Goal: Task Accomplishment & Management: Complete application form

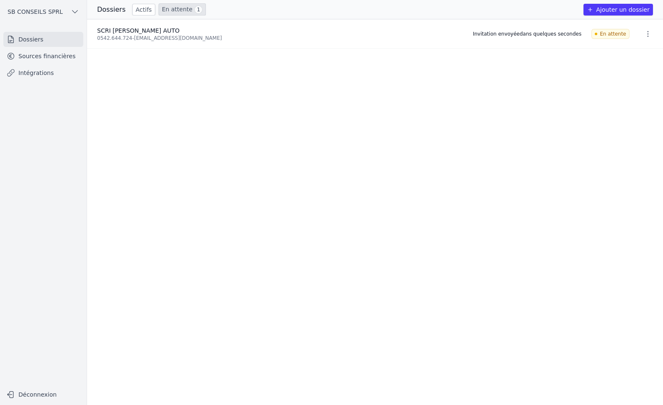
click at [622, 11] on button "Ajouter un dossier" at bounding box center [617, 10] width 69 height 12
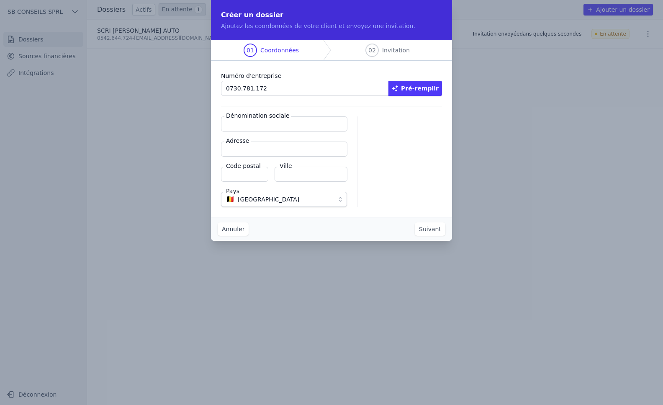
type input "0730.781.172"
click at [430, 85] on button "Pré-remplir" at bounding box center [415, 88] width 54 height 15
type input "[PERSON_NAME] LOGISTICS SRL"
type input "Rue Harenheyde 7-9"
type input "1130"
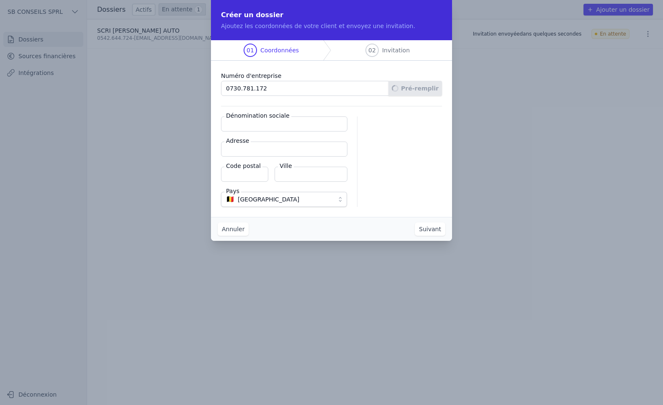
type input "[GEOGRAPHIC_DATA]"
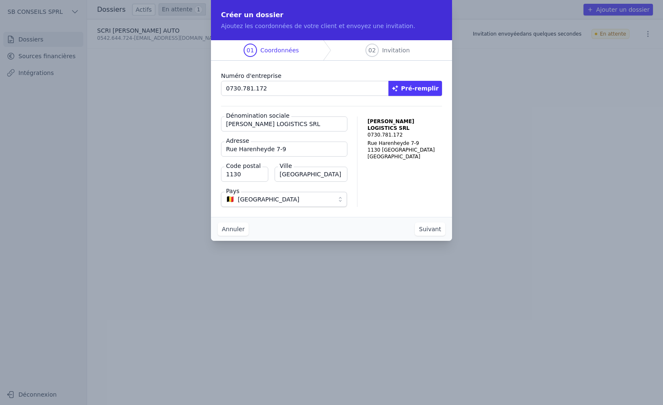
click at [435, 228] on button "Suivant" at bounding box center [430, 228] width 31 height 13
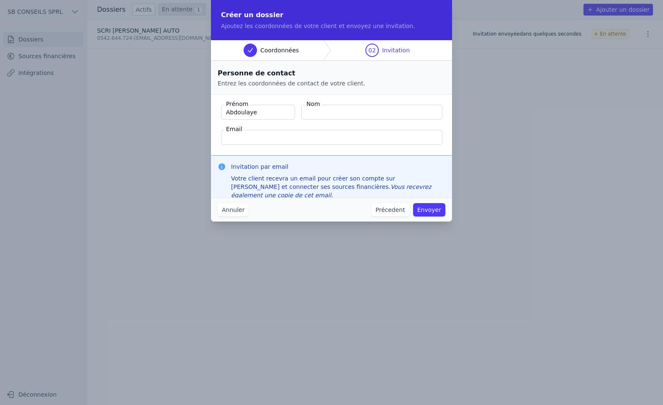
type input "Abdoulaye"
type input "BAH"
type input "[EMAIL_ADDRESS][DOMAIN_NAME]"
click at [428, 204] on button "Envoyer" at bounding box center [429, 209] width 32 height 13
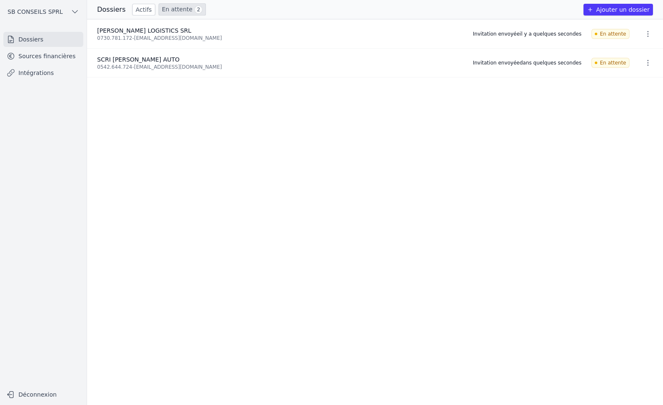
click at [646, 32] on icon "button" at bounding box center [648, 34] width 8 height 8
click at [644, 54] on button "Supprimer" at bounding box center [632, 52] width 52 height 17
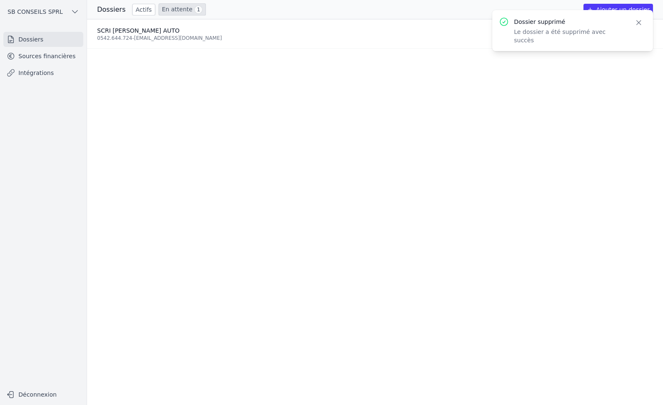
click at [614, 9] on button "Ajouter un dossier" at bounding box center [617, 10] width 69 height 12
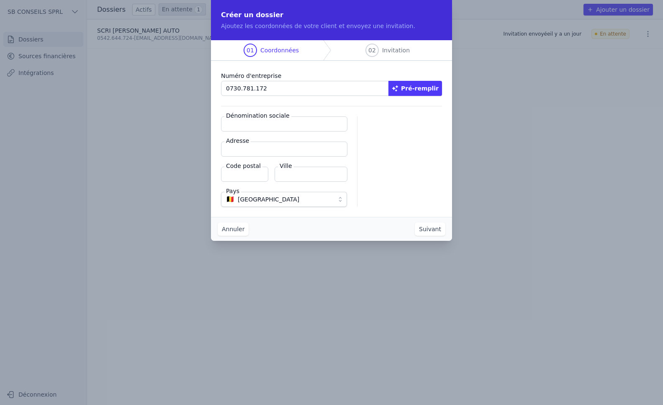
type input "0730.781.172"
click at [418, 89] on button "Pré-remplir" at bounding box center [415, 88] width 54 height 15
type input "[PERSON_NAME] LOGISTICS SRL"
type input "Rue Harenheyde 7-9"
type input "1130"
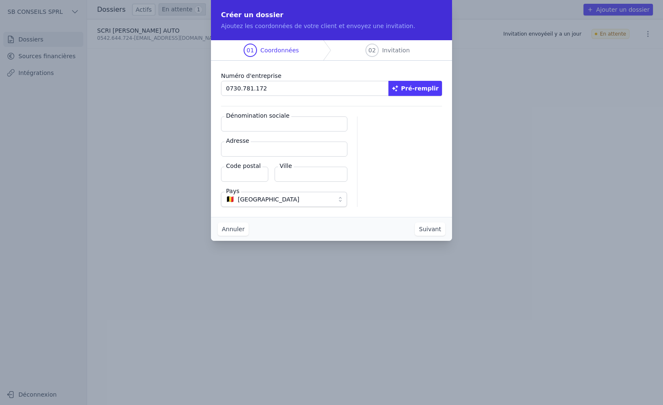
type input "[GEOGRAPHIC_DATA]"
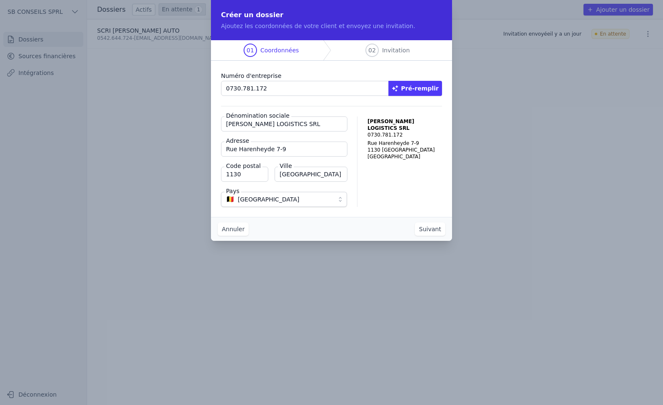
click at [424, 227] on button "Suivant" at bounding box center [430, 228] width 31 height 13
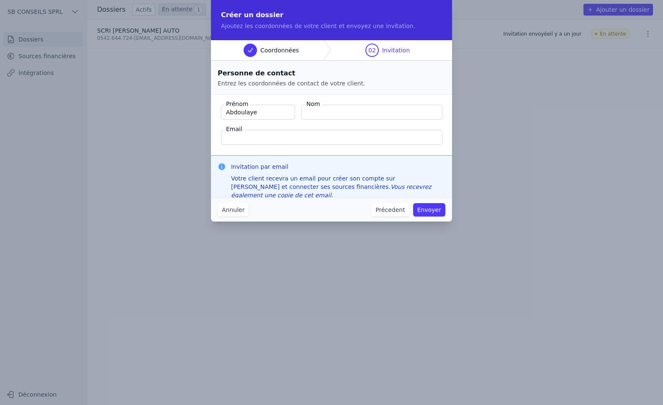
type input "Abdoulaye"
type input "BAH"
paste input "[EMAIL_ADDRESS][DOMAIN_NAME]"
type input "[EMAIL_ADDRESS][DOMAIN_NAME]"
click at [425, 214] on button "Envoyer" at bounding box center [429, 209] width 32 height 13
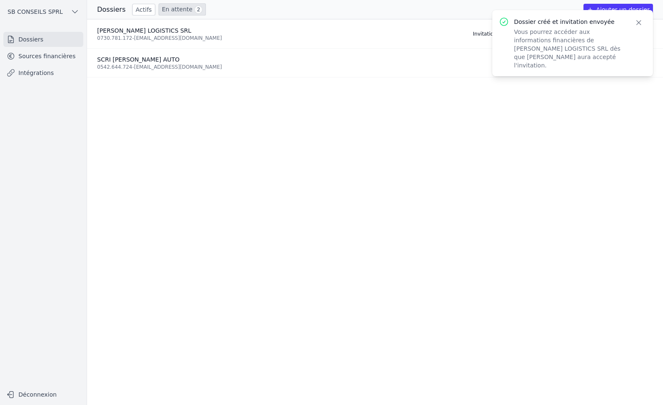
click at [393, 262] on ul "[PERSON_NAME] LOGISTICS SRL 0730.781.172 - [EMAIL_ADDRESS][DOMAIN_NAME] Invitat…" at bounding box center [375, 211] width 576 height 385
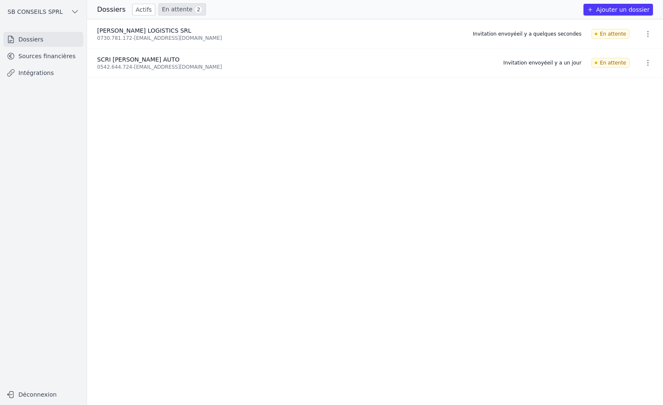
click at [45, 73] on link "Intégrations" at bounding box center [43, 72] width 80 height 15
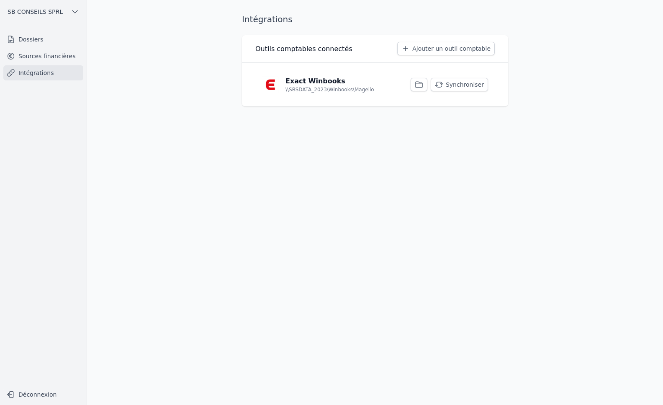
click at [460, 88] on button "Synchroniser" at bounding box center [459, 84] width 57 height 13
click at [52, 58] on link "Sources financières" at bounding box center [43, 56] width 80 height 15
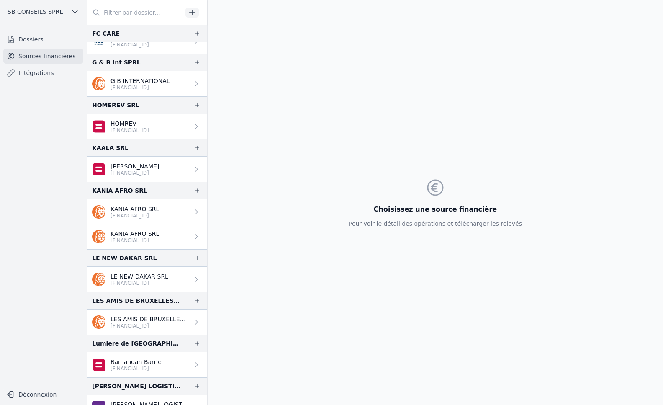
scroll to position [1046, 0]
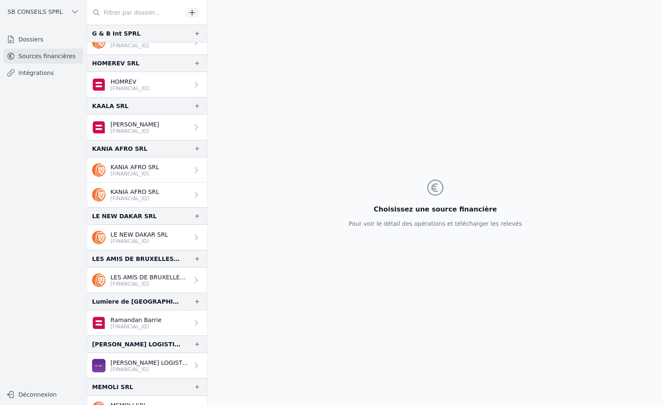
click at [178, 365] on p "[PERSON_NAME] LOGISTICS SRL" at bounding box center [149, 362] width 78 height 8
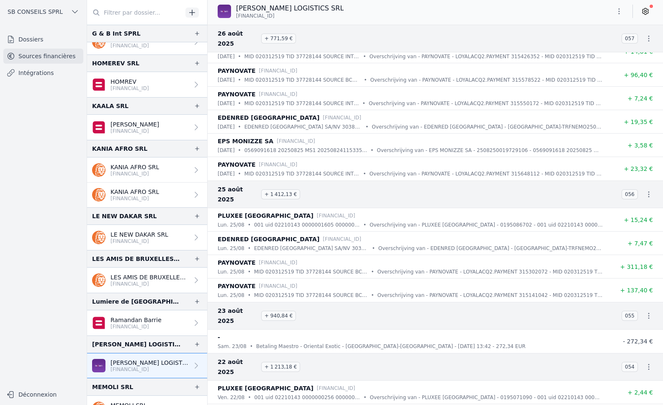
scroll to position [1548, 0]
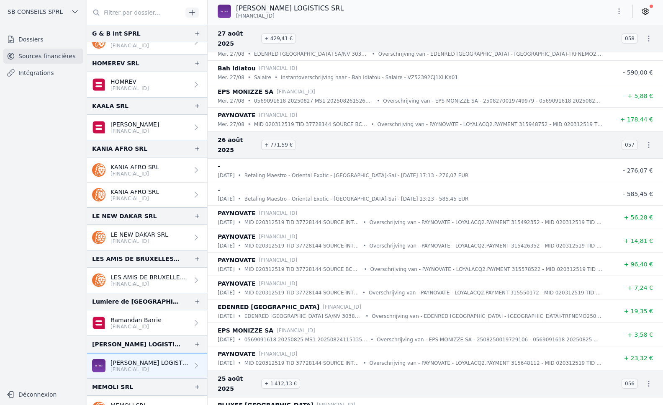
click at [644, 7] on icon at bounding box center [645, 11] width 8 height 8
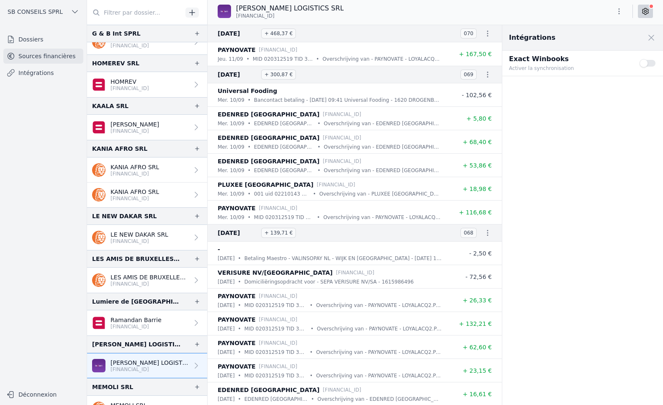
click at [646, 63] on button "Use setting" at bounding box center [647, 63] width 17 height 8
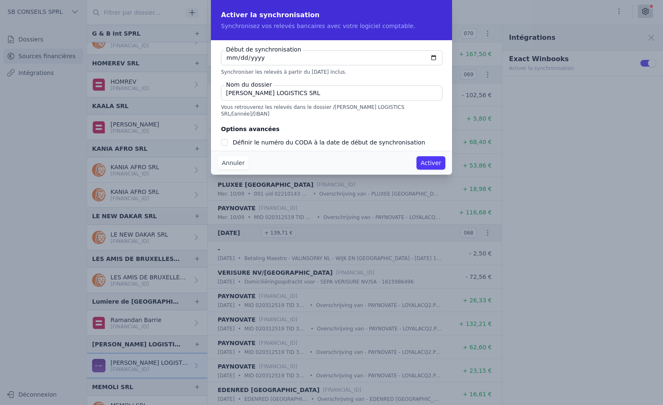
checkbox input "false"
type input "[DATE]"
click at [225, 139] on input "Définir le numéro du CODA à la date de début de synchronisation" at bounding box center [224, 142] width 7 height 7
checkbox input "true"
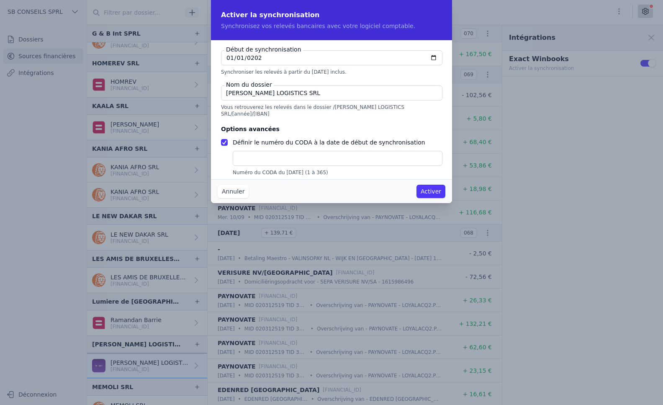
click at [246, 152] on input "text" at bounding box center [338, 158] width 210 height 15
type input "1"
click at [442, 192] on button "Activer" at bounding box center [430, 191] width 29 height 13
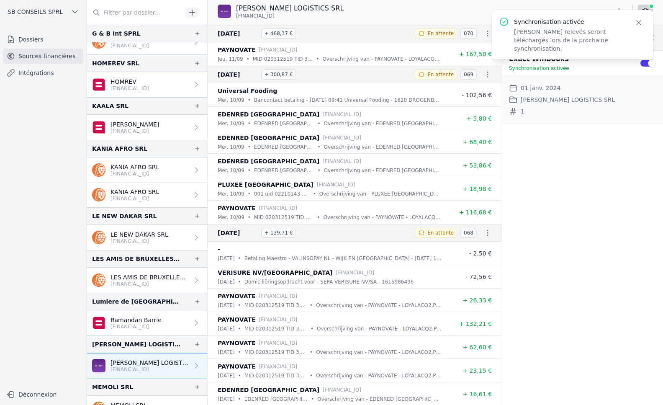
click at [28, 72] on link "Intégrations" at bounding box center [43, 72] width 80 height 15
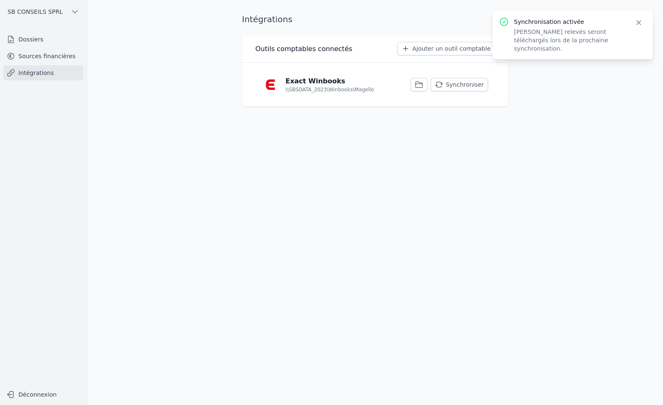
click at [463, 85] on button "Synchroniser" at bounding box center [459, 84] width 57 height 13
click at [28, 57] on link "Sources financières" at bounding box center [43, 56] width 80 height 15
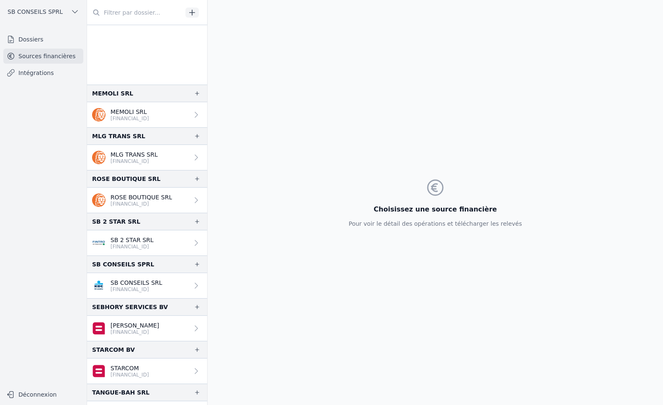
scroll to position [1339, 0]
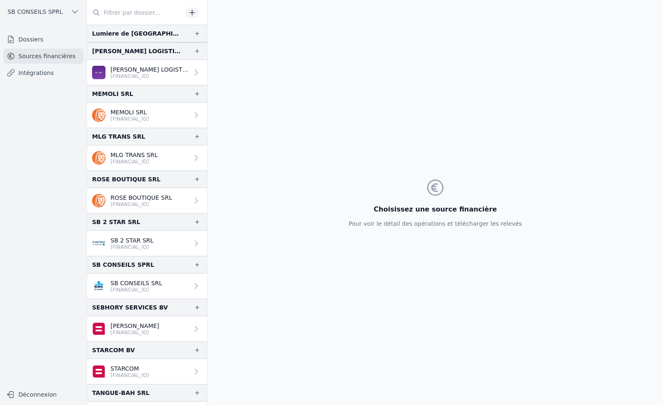
click at [196, 54] on icon "button" at bounding box center [197, 51] width 7 height 7
click at [154, 116] on div "Ajouter une source pour [PERSON_NAME] LOGISTICS SRL Avec import [PERSON_NAME] d…" at bounding box center [331, 202] width 663 height 405
click at [141, 69] on p "[PERSON_NAME] LOGISTICS SRL" at bounding box center [149, 69] width 78 height 8
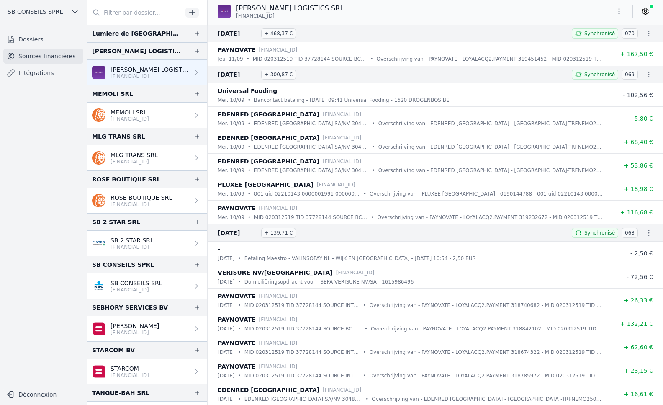
click at [646, 10] on icon at bounding box center [645, 11] width 2 height 2
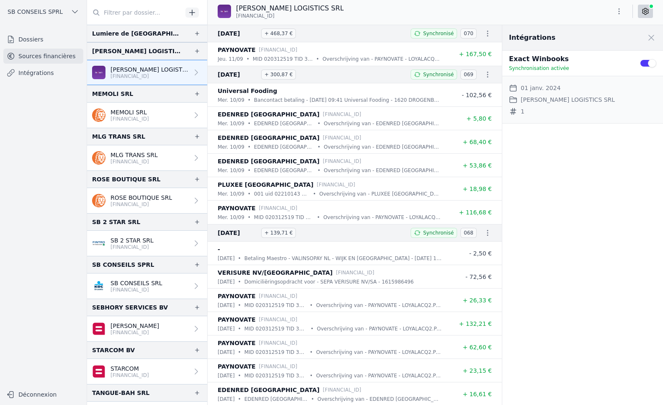
click at [618, 10] on icon "button" at bounding box center [619, 11] width 8 height 8
click at [598, 42] on button "Exporter" at bounding box center [599, 44] width 60 height 15
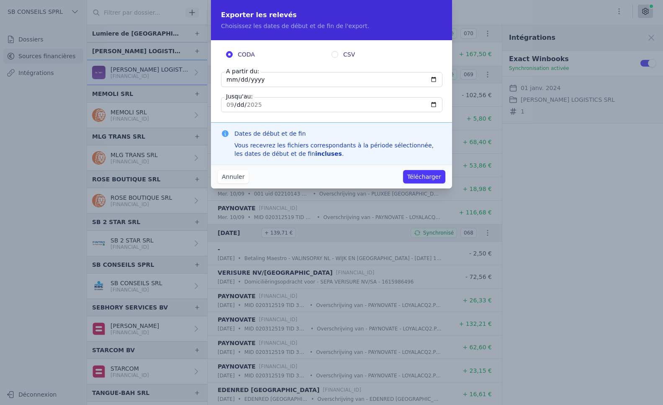
click at [231, 175] on button "Annuler" at bounding box center [233, 176] width 31 height 13
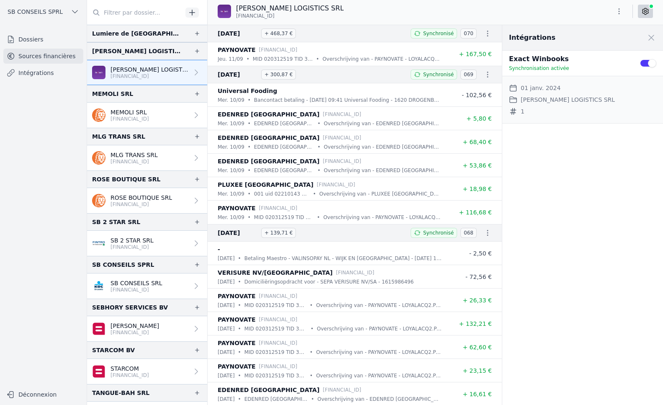
click at [195, 50] on icon "button" at bounding box center [197, 51] width 7 height 7
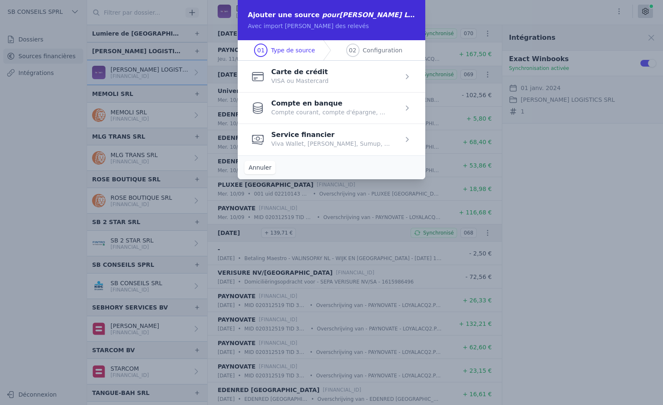
click at [318, 109] on span "button" at bounding box center [331, 107] width 187 height 31
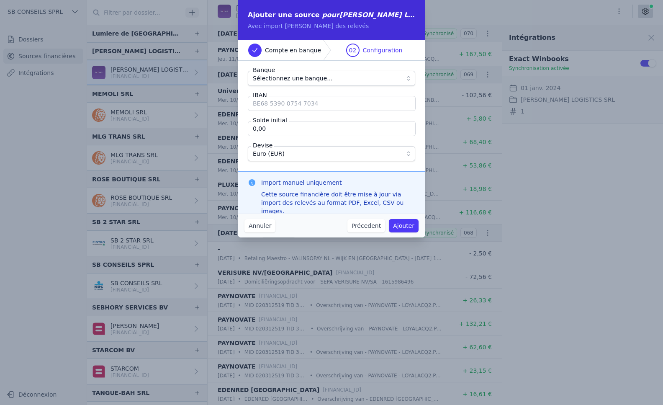
click at [408, 80] on button "Sélectionnez une banque..." at bounding box center [331, 78] width 167 height 15
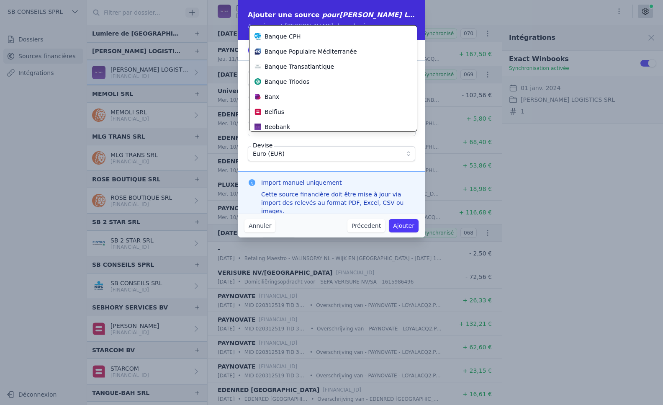
scroll to position [81, 0]
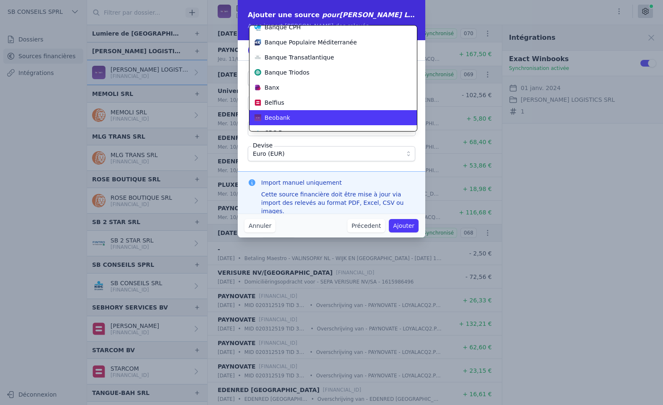
click at [321, 115] on div "Beobank" at bounding box center [327, 117] width 147 height 8
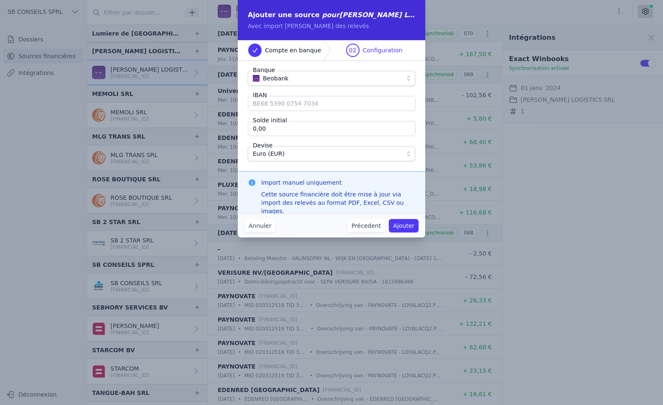
click at [319, 105] on input "IBAN" at bounding box center [332, 103] width 168 height 15
type input "[FINANCIAL_ID]"
click at [401, 227] on button "Ajouter" at bounding box center [404, 225] width 30 height 13
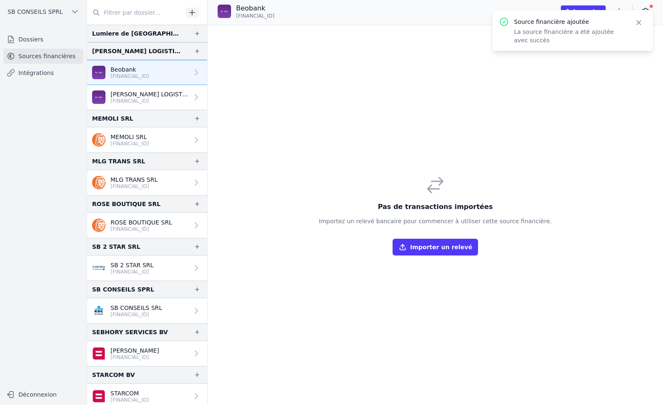
click at [431, 249] on button "Importer un relevé" at bounding box center [435, 247] width 85 height 17
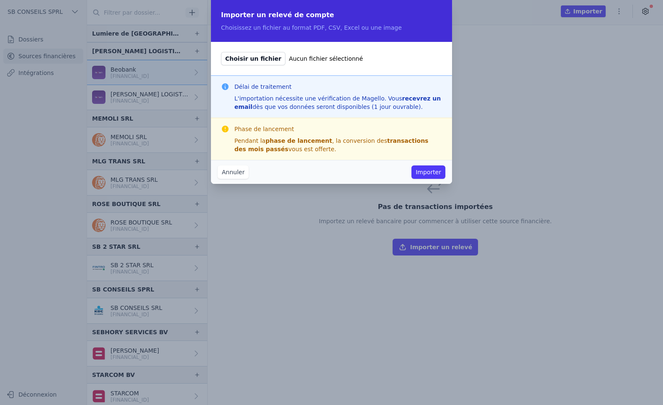
click at [260, 59] on span "Choisir un fichier" at bounding box center [253, 58] width 64 height 13
click at [221, 52] on input "Choisir un fichier Aucun fichier sélectionné" at bounding box center [221, 51] width 0 height 0
type input "C:\fakepath\50159893115(2).csv"
click at [424, 170] on button "Importer" at bounding box center [428, 171] width 34 height 13
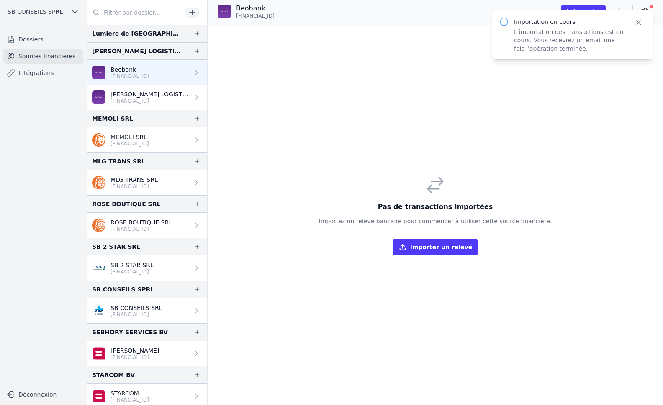
click at [425, 249] on button "Importer un relevé" at bounding box center [435, 247] width 85 height 17
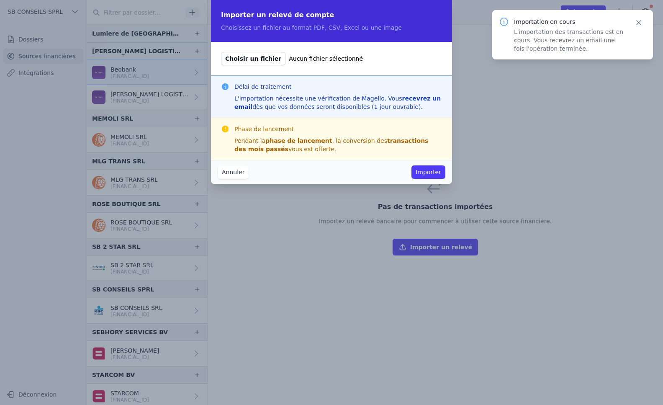
click at [251, 59] on span "Choisir un fichier" at bounding box center [253, 58] width 64 height 13
click at [221, 52] on input "Choisir un fichier Aucun fichier sélectionné" at bounding box center [221, 51] width 0 height 0
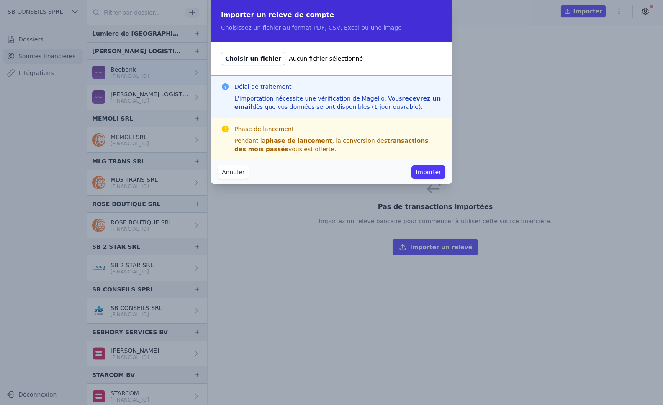
type input "C:\fakepath\50159893115.csv"
click at [423, 174] on button "Importer" at bounding box center [428, 171] width 34 height 13
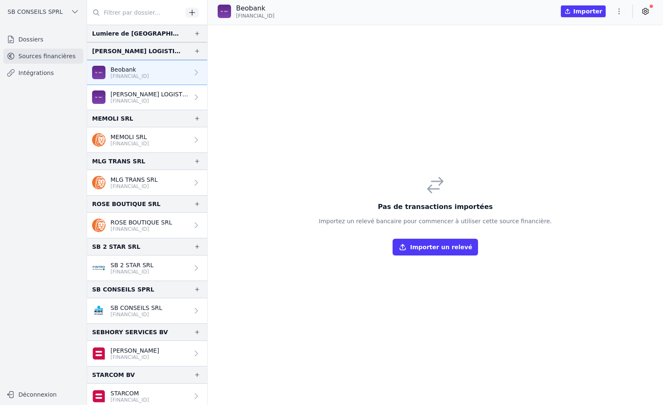
click at [167, 72] on link "Beobank [FINANCIAL_ID]" at bounding box center [147, 72] width 120 height 25
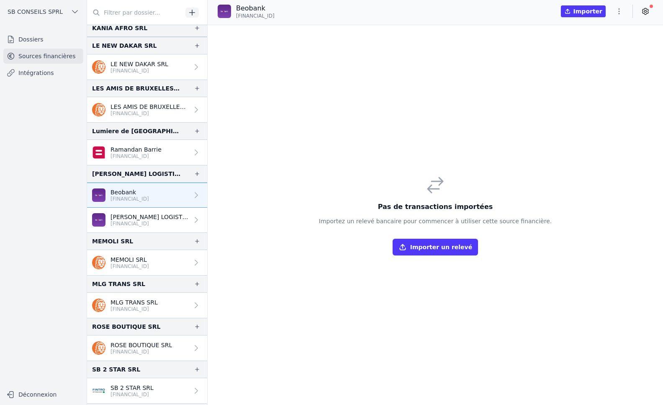
scroll to position [1214, 0]
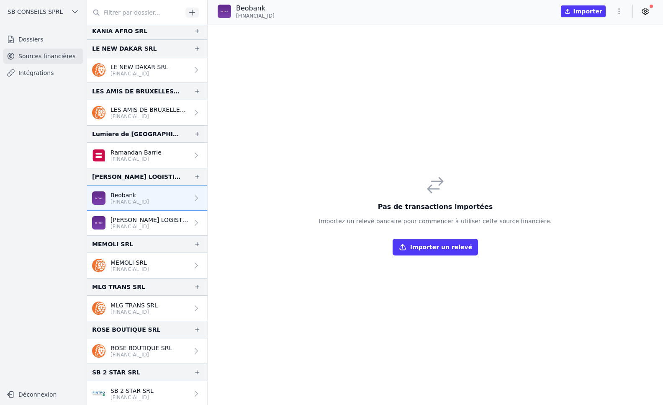
click at [154, 225] on p "[FINANCIAL_ID]" at bounding box center [149, 226] width 78 height 7
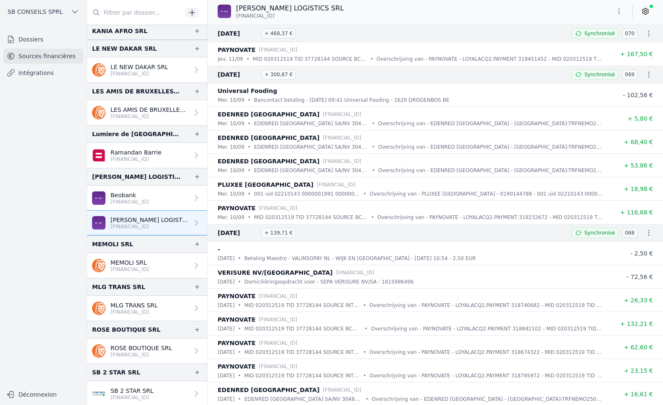
click at [41, 41] on link "Dossiers" at bounding box center [43, 39] width 80 height 15
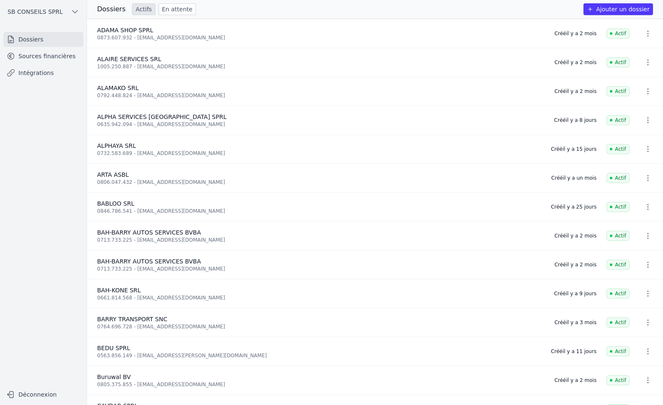
click at [44, 74] on link "Intégrations" at bounding box center [43, 72] width 80 height 15
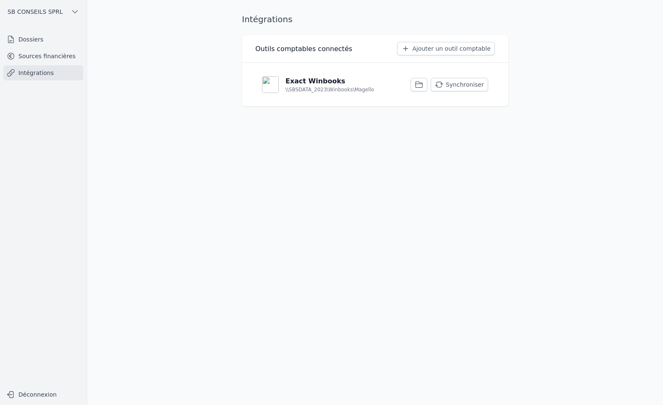
click at [474, 88] on button "Synchroniser" at bounding box center [459, 84] width 57 height 13
